Goal: Navigation & Orientation: Find specific page/section

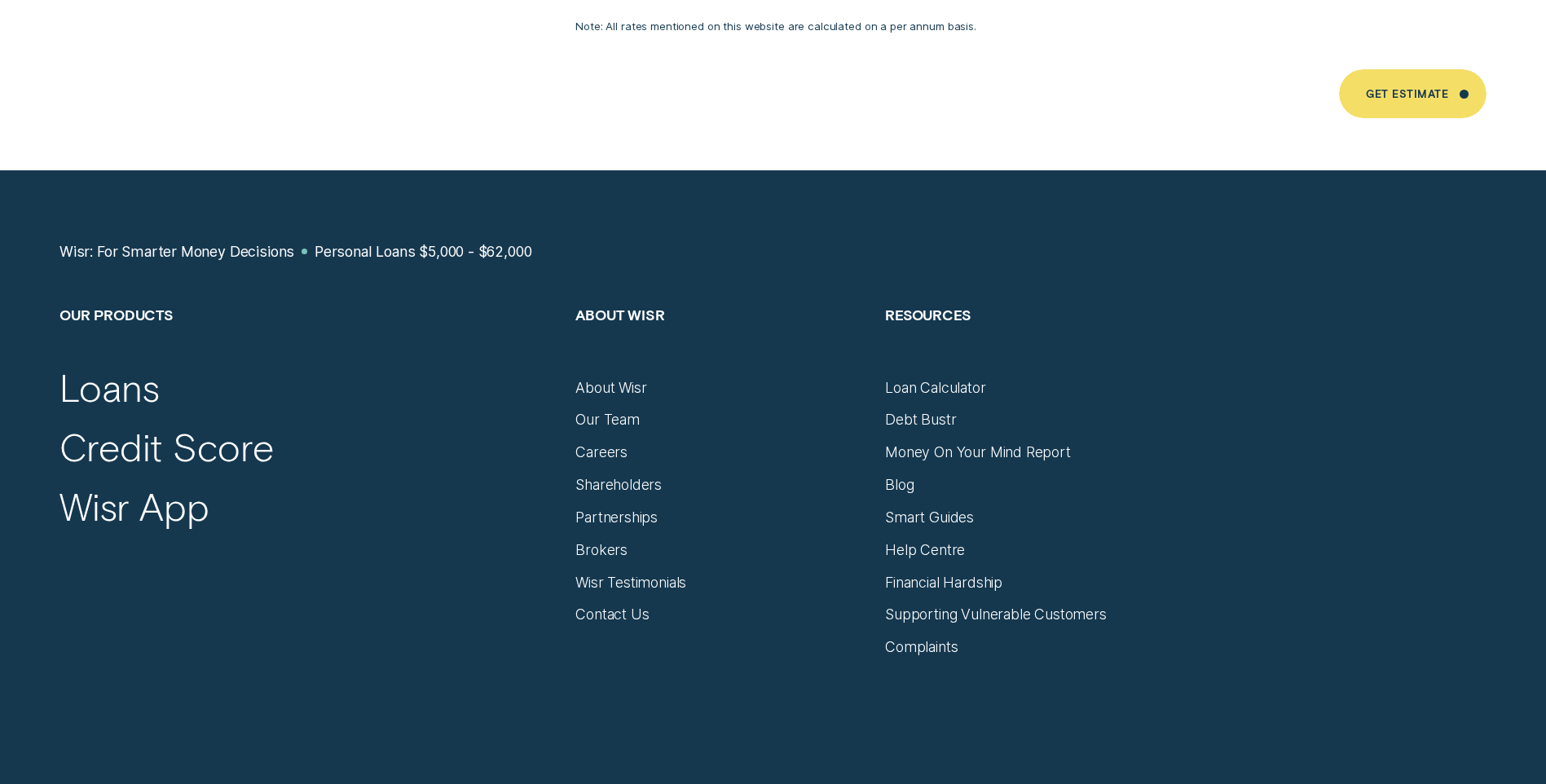
scroll to position [11002, 0]
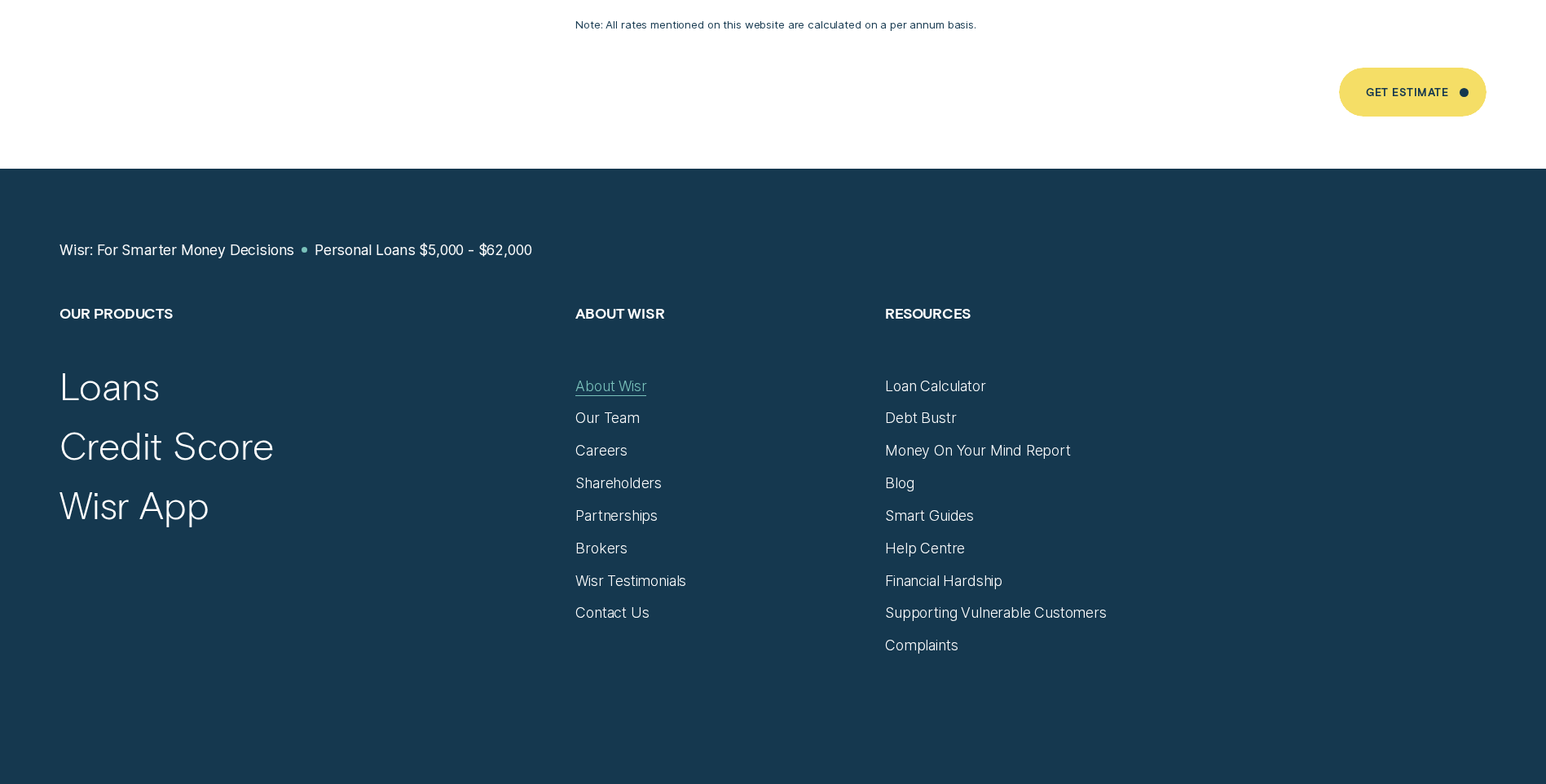
click at [599, 377] on div "About Wisr" at bounding box center [610, 386] width 71 height 17
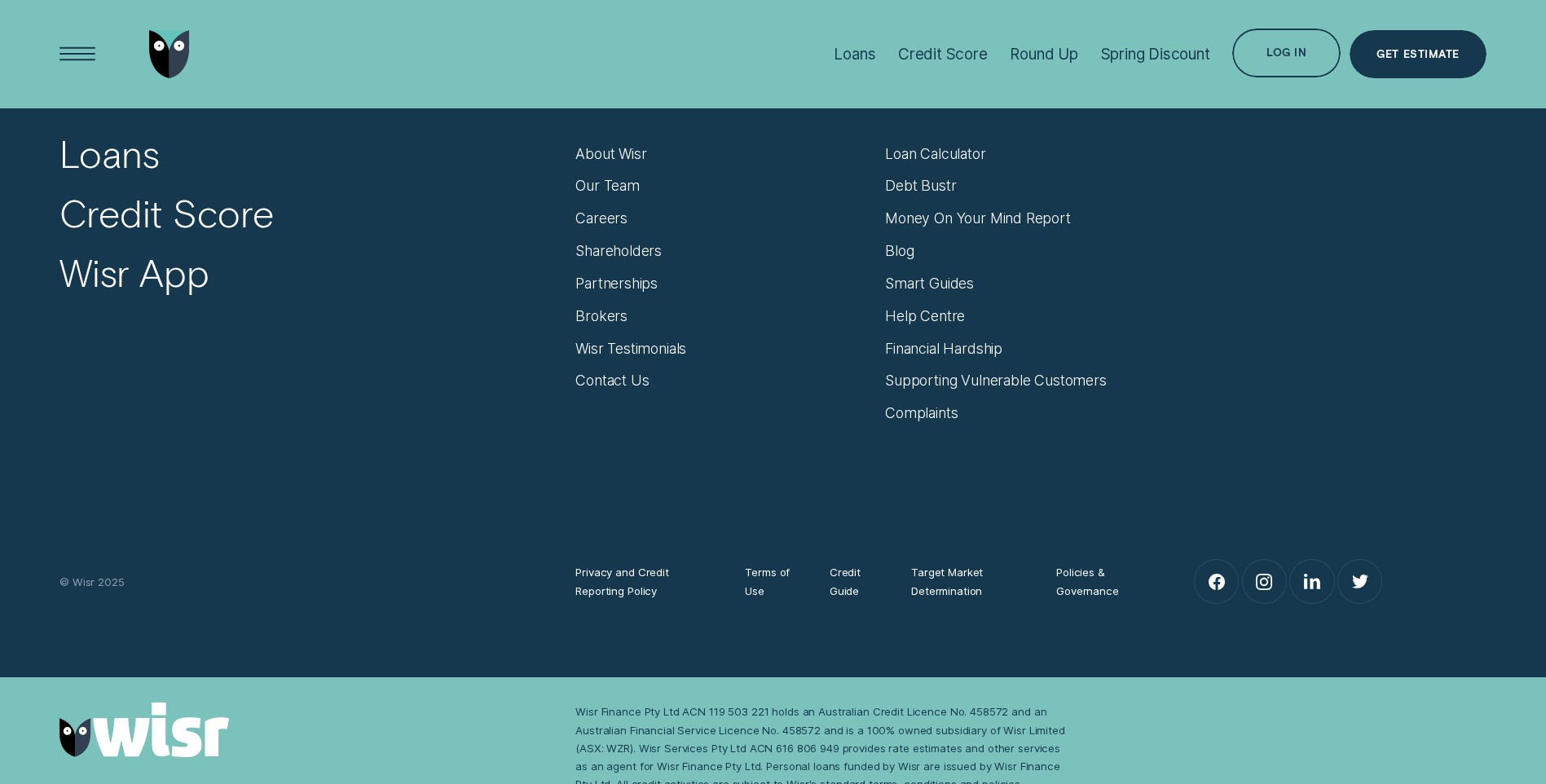
scroll to position [10958, 0]
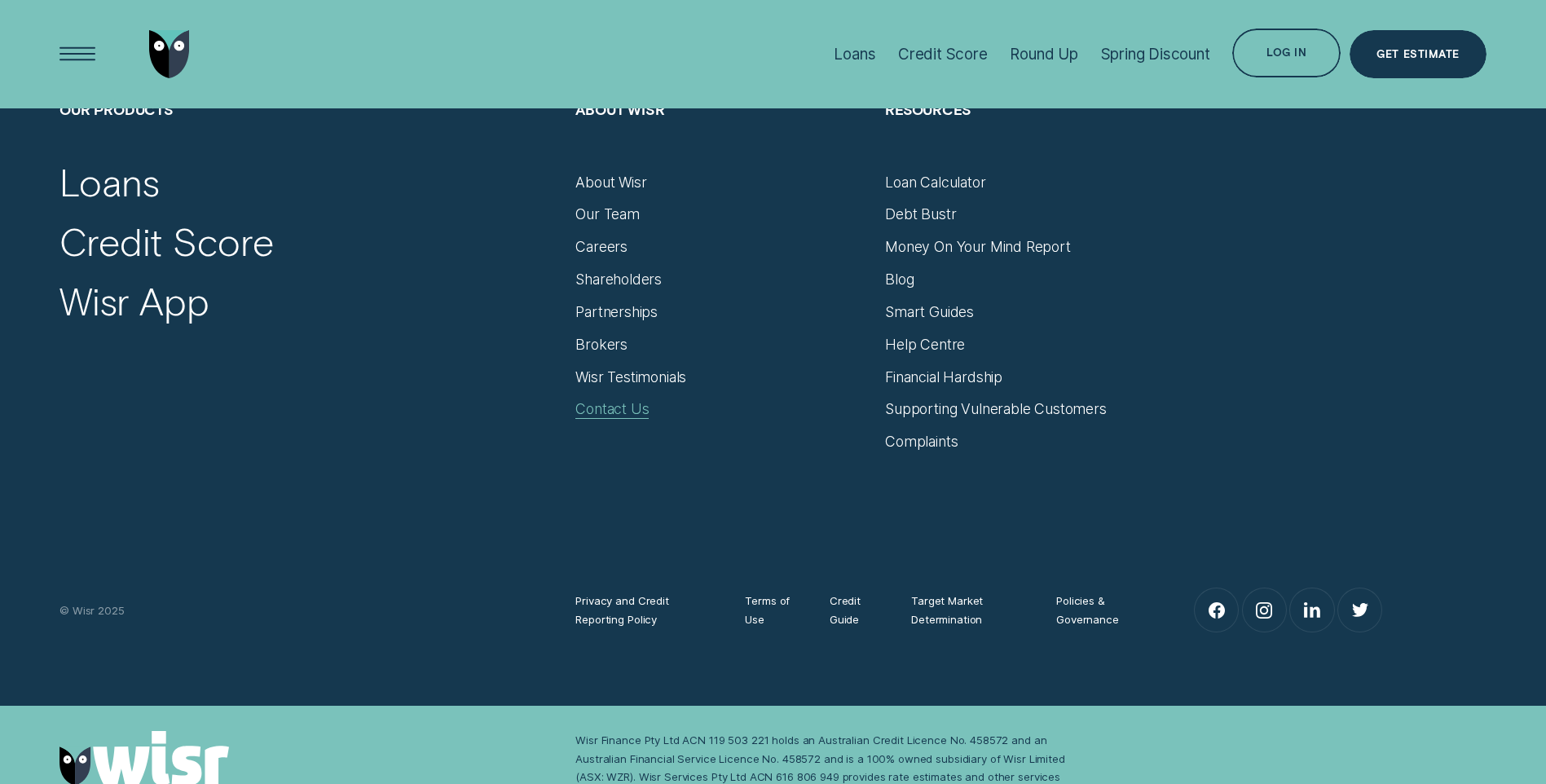
click at [625, 400] on div "Contact Us" at bounding box center [612, 409] width 74 height 17
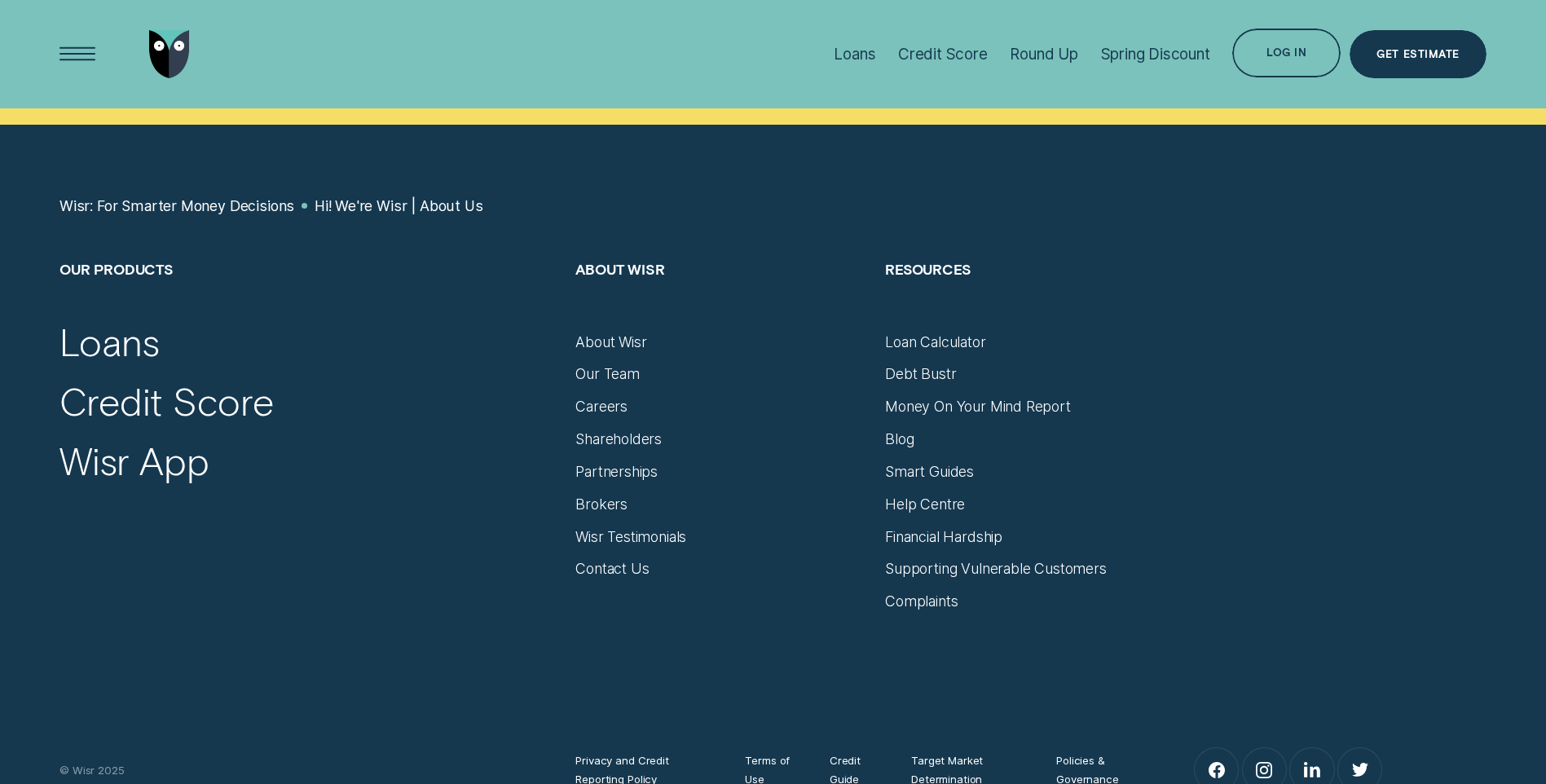
scroll to position [10795, 0]
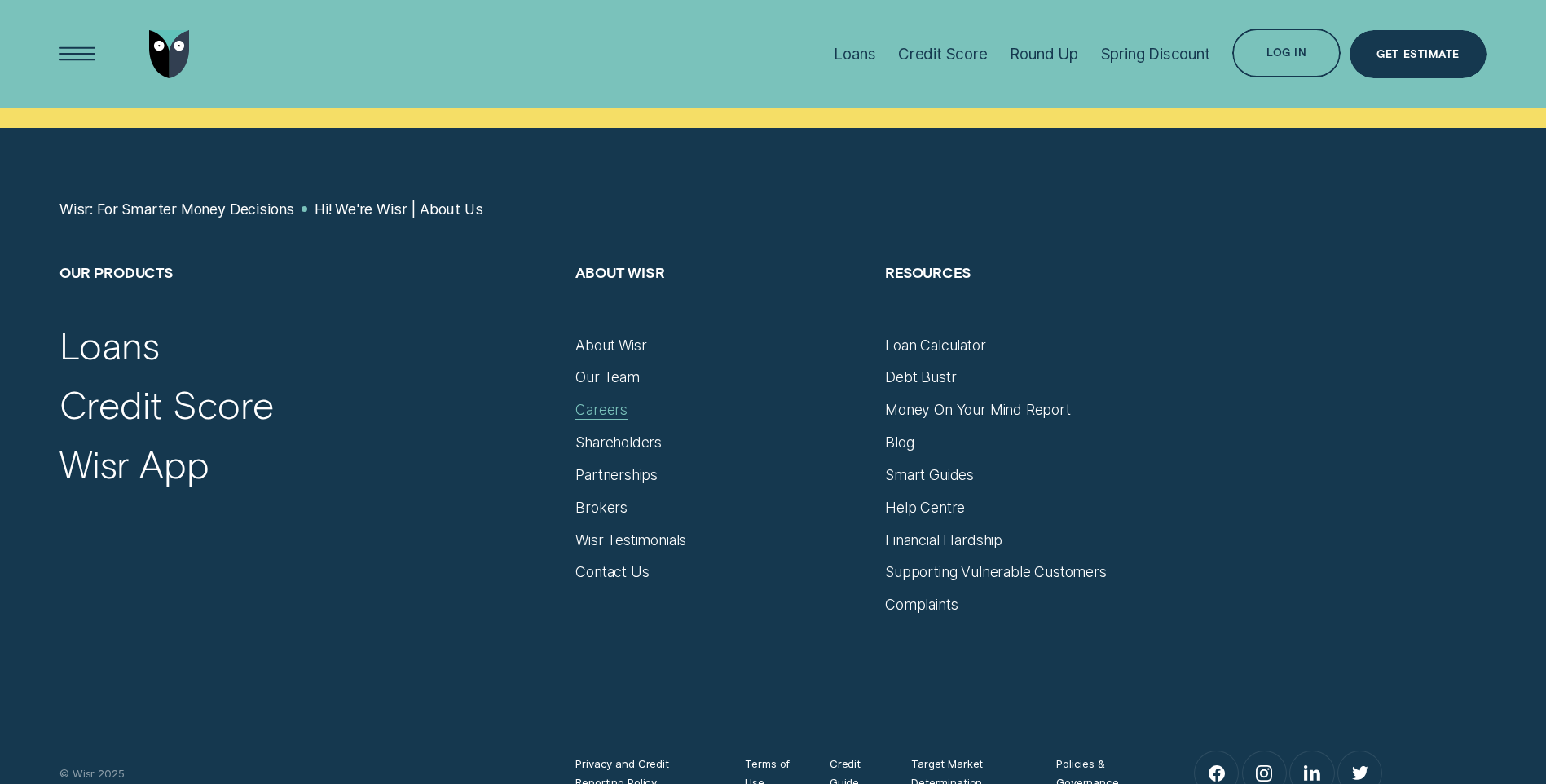
click at [622, 401] on div "Careers" at bounding box center [601, 409] width 52 height 17
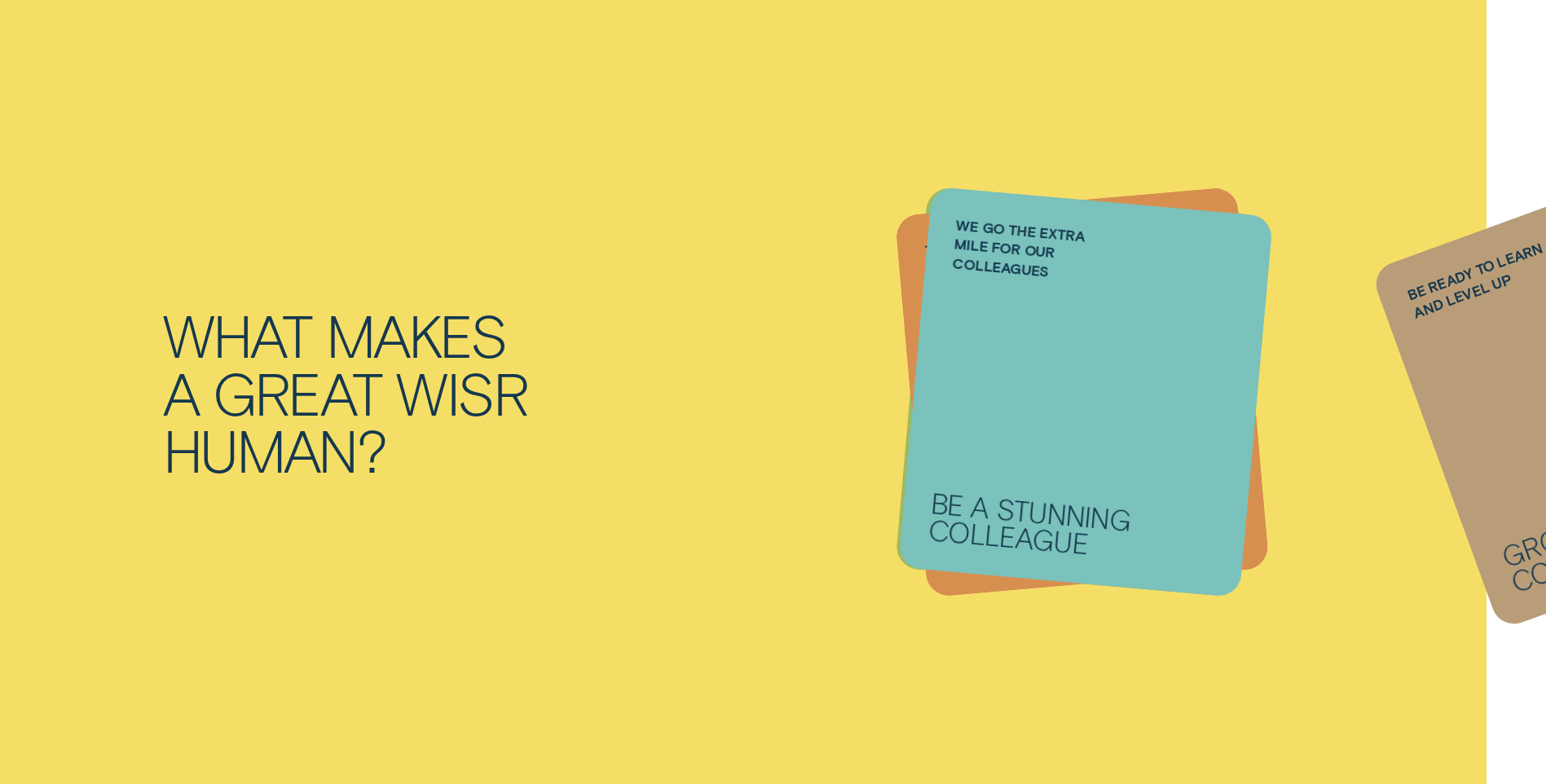
scroll to position [3831, 0]
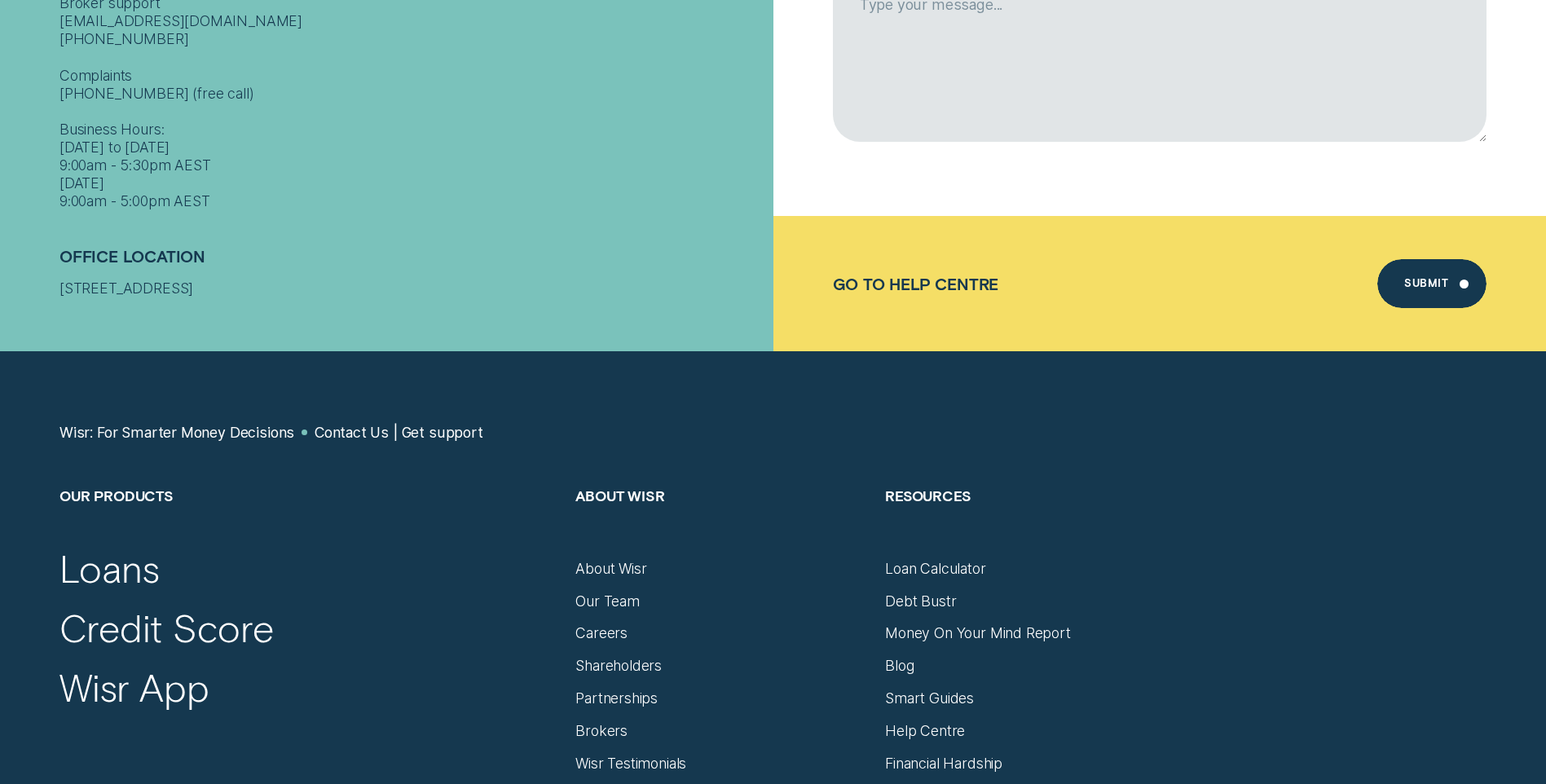
scroll to position [1304, 0]
